Goal: Use online tool/utility: Utilize a website feature to perform a specific function

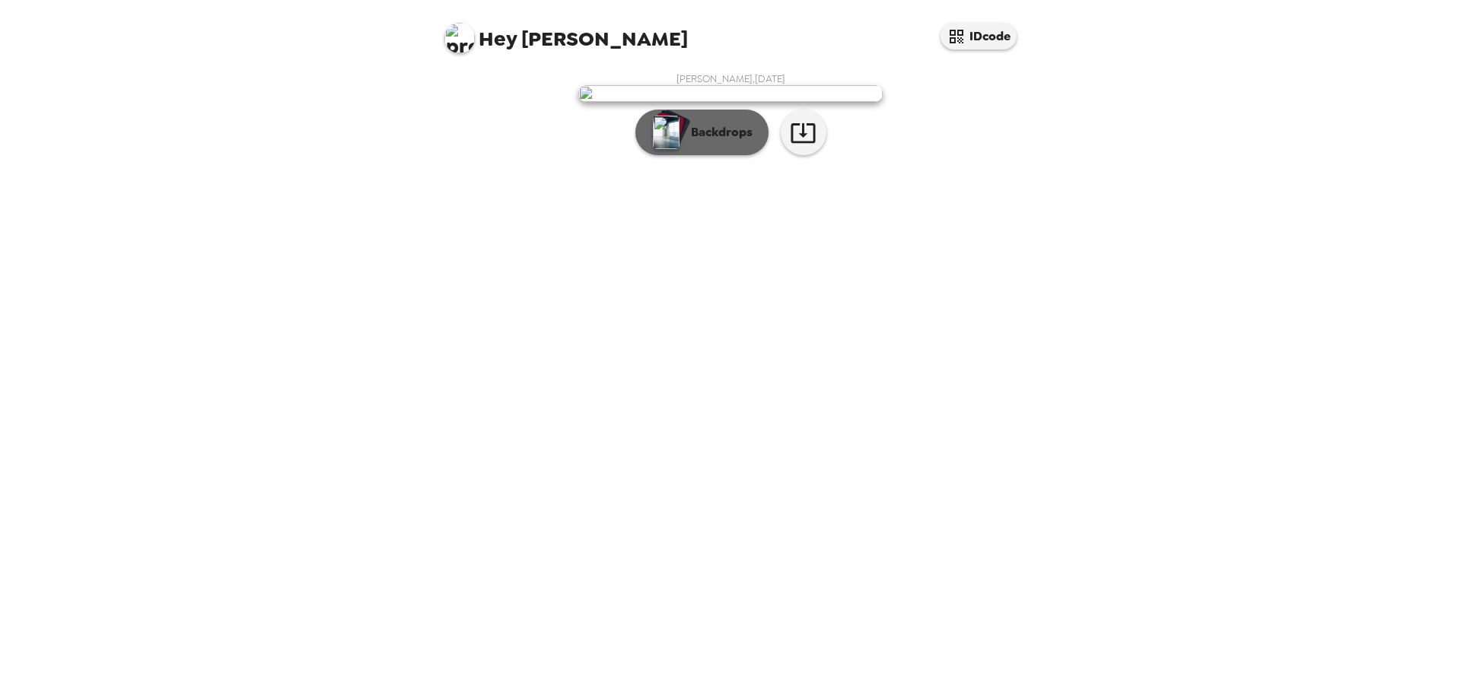
click at [728, 142] on p "Backdrops" at bounding box center [718, 132] width 69 height 18
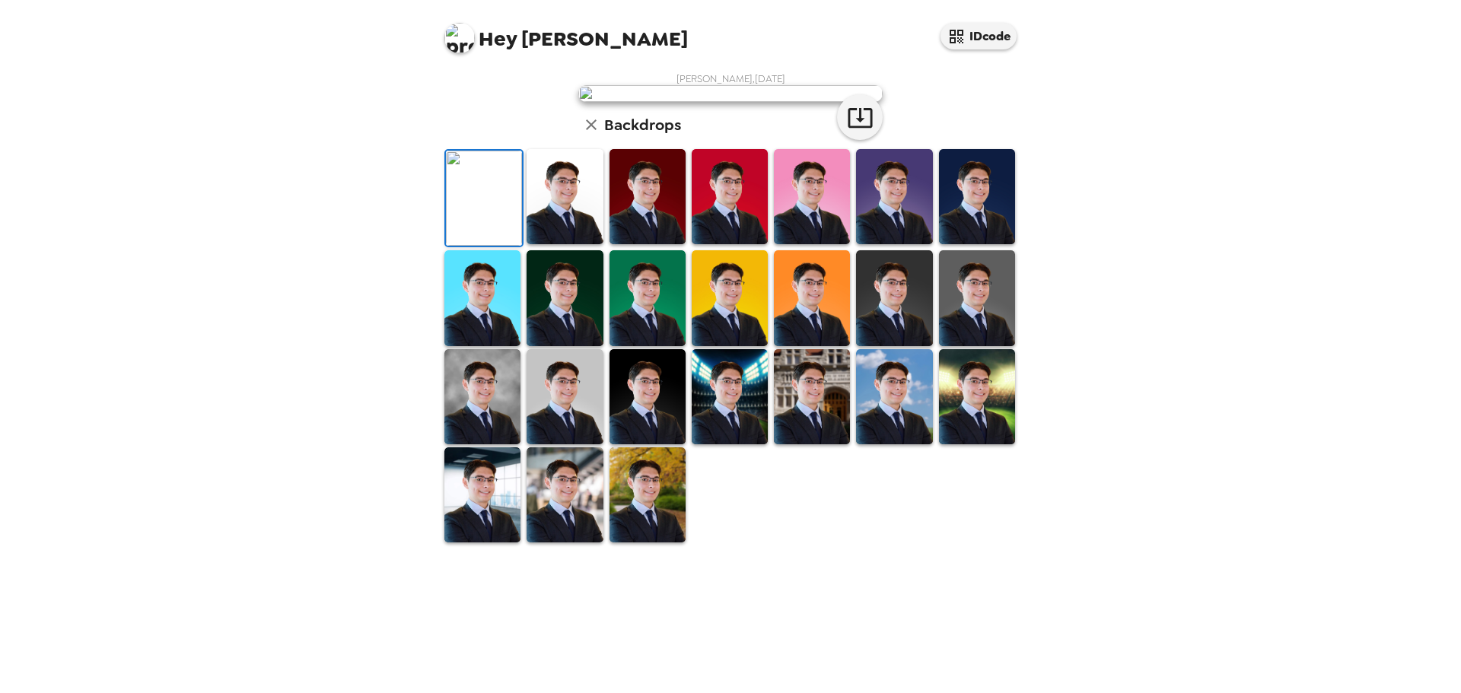
click at [561, 244] on img at bounding box center [565, 196] width 76 height 95
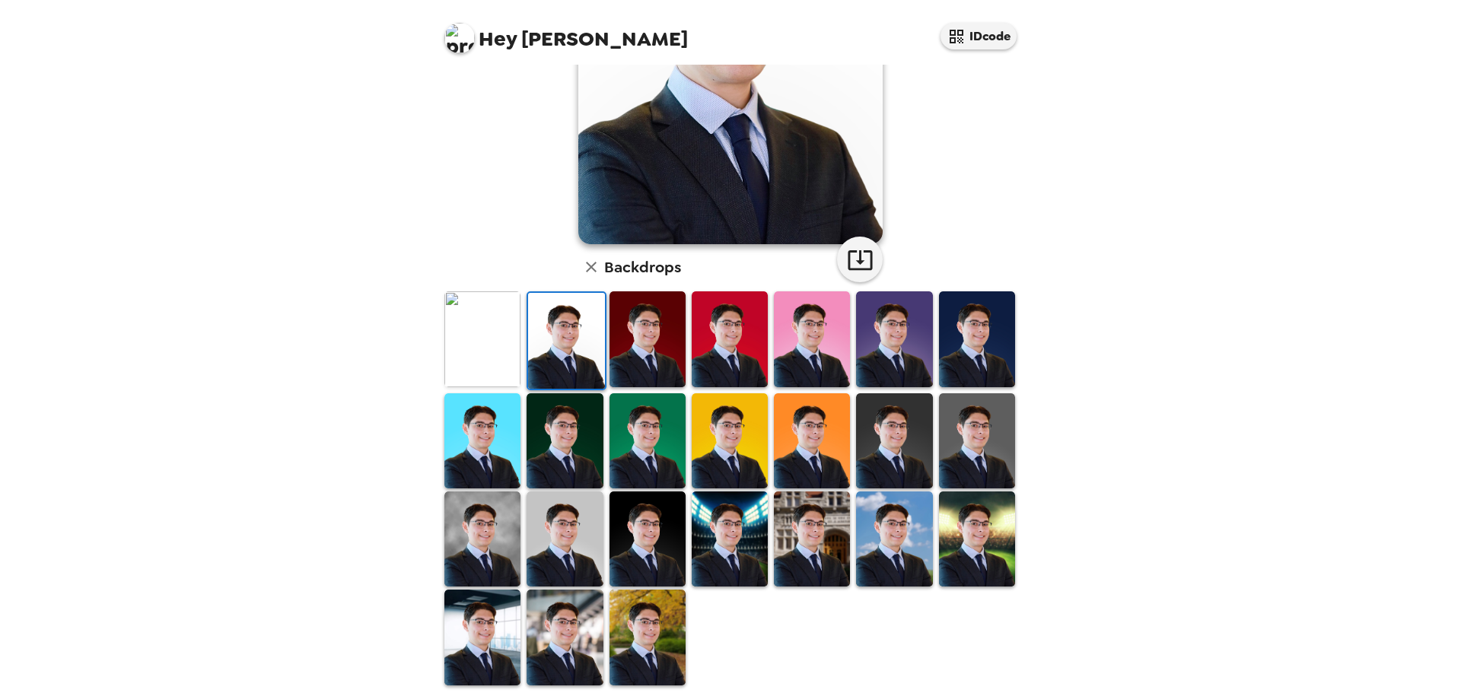
scroll to position [230, 0]
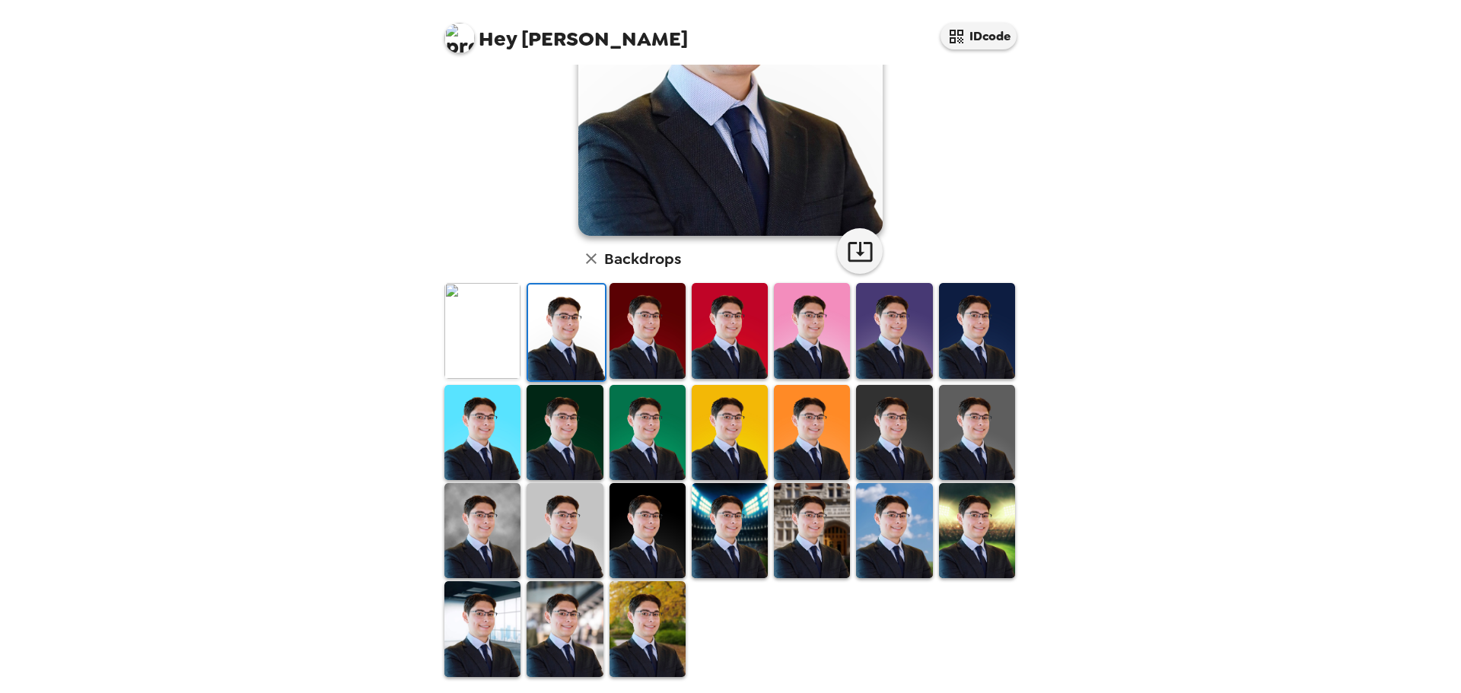
click at [805, 547] on img at bounding box center [812, 530] width 76 height 95
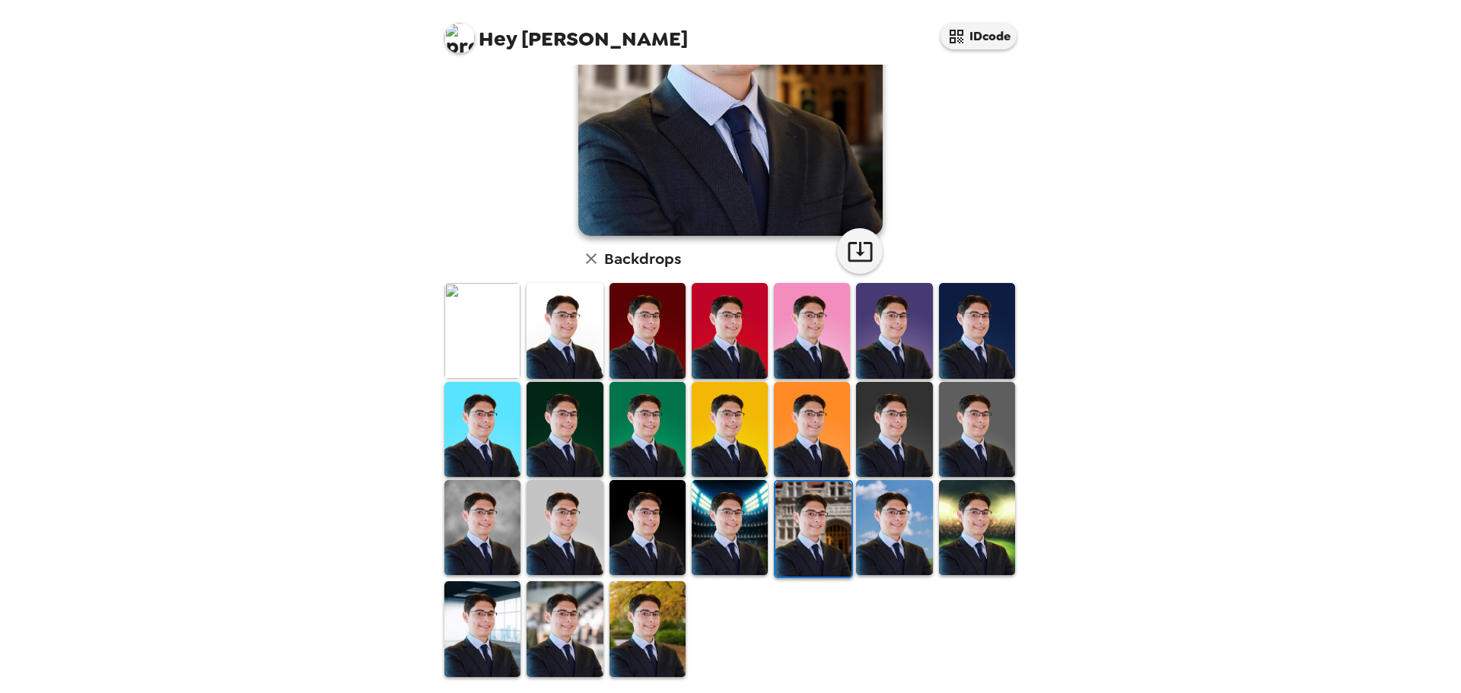
click at [655, 620] on img at bounding box center [648, 629] width 76 height 95
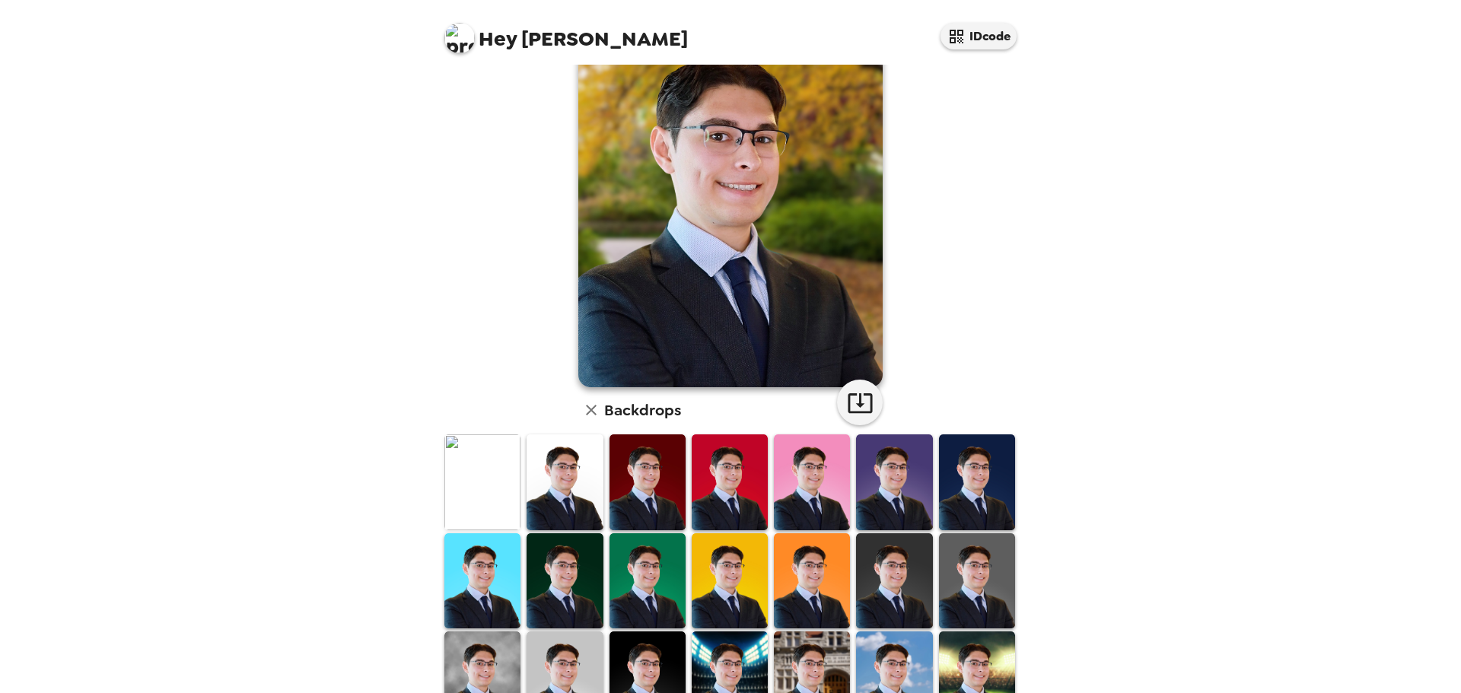
scroll to position [78, 0]
click at [967, 488] on img at bounding box center [977, 482] width 76 height 95
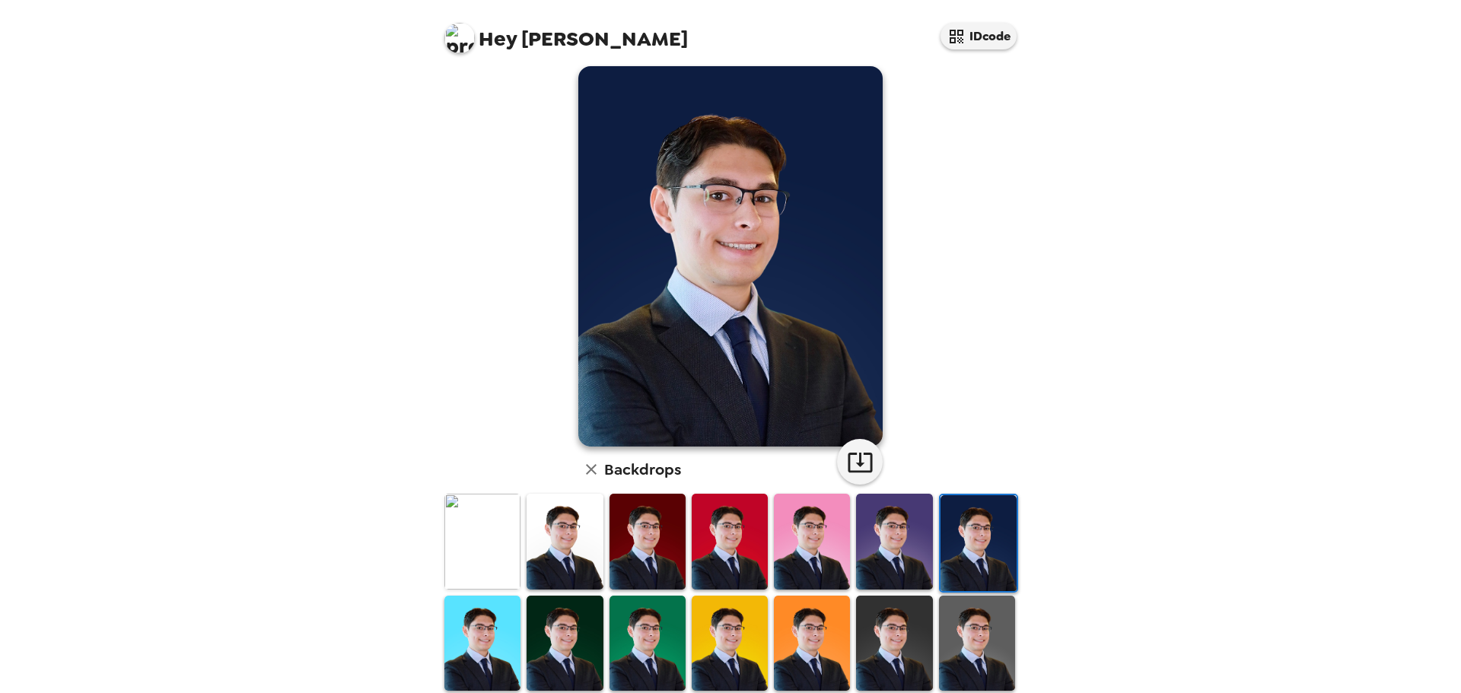
scroll to position [0, 0]
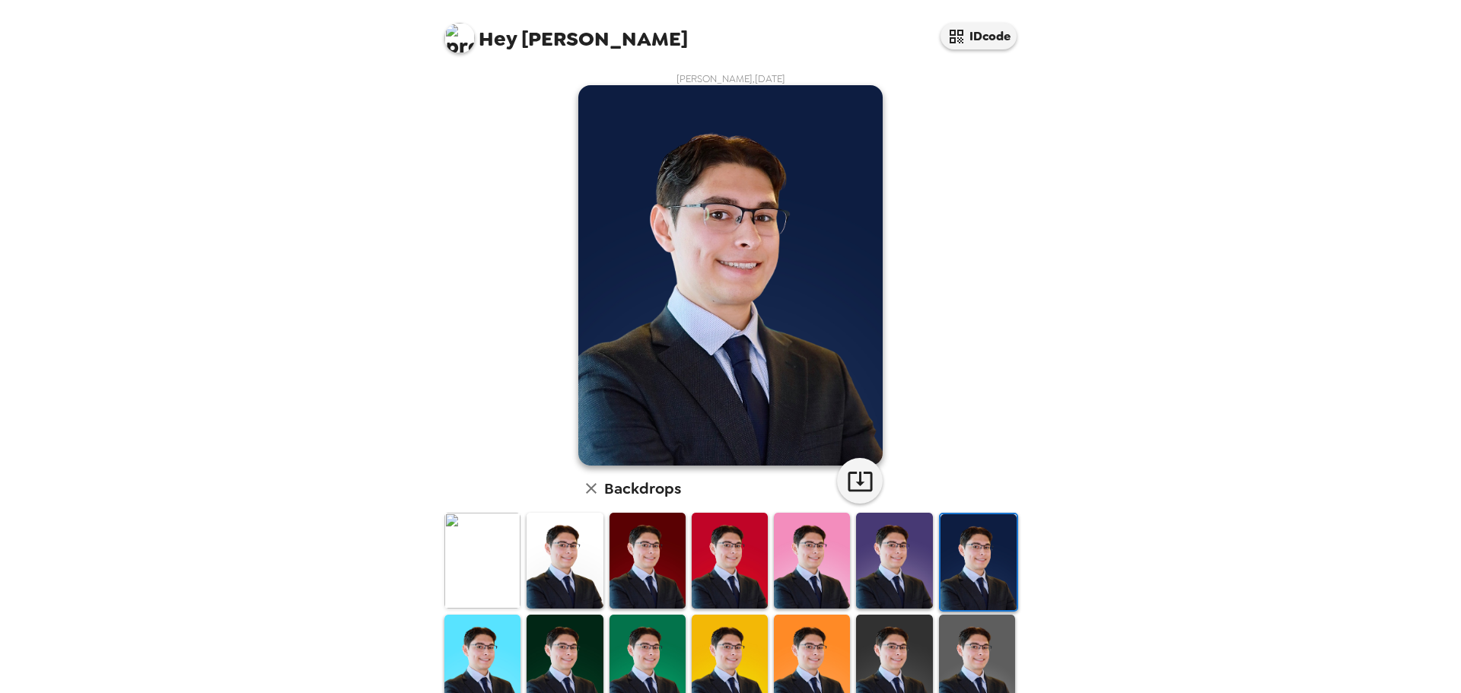
click at [486, 562] on img at bounding box center [483, 560] width 76 height 95
